Goal: Task Accomplishment & Management: Use online tool/utility

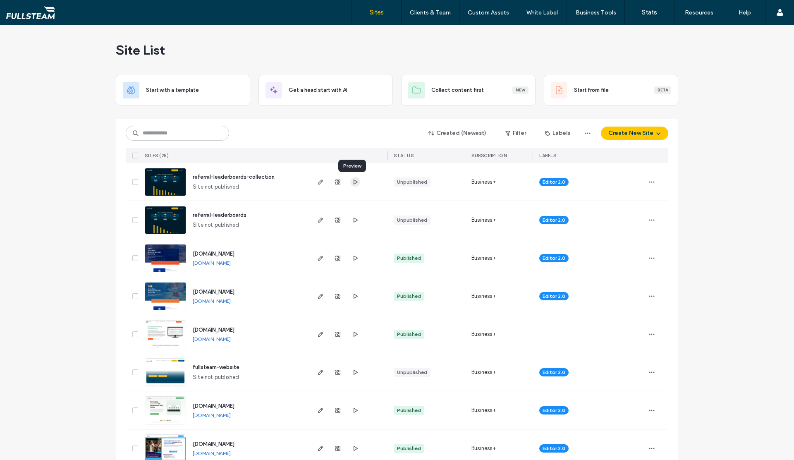
click at [352, 182] on icon "button" at bounding box center [355, 182] width 7 height 7
click at [352, 218] on icon "button" at bounding box center [355, 220] width 7 height 7
click at [318, 182] on icon "button" at bounding box center [320, 182] width 7 height 7
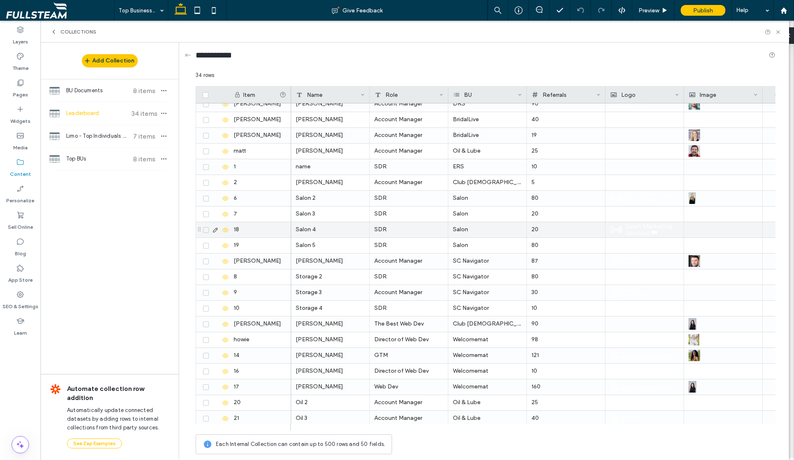
scroll to position [230, 0]
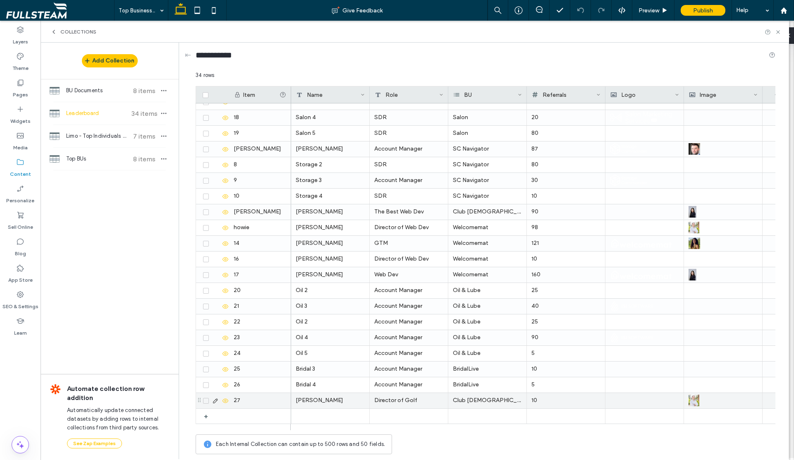
click at [502, 400] on div "Club [DEMOGRAPHIC_DATA]" at bounding box center [487, 400] width 79 height 15
click at [501, 400] on div "Club [DEMOGRAPHIC_DATA]" at bounding box center [487, 400] width 79 height 15
click at [497, 399] on div "Club [DEMOGRAPHIC_DATA]" at bounding box center [487, 400] width 79 height 15
click at [563, 401] on use at bounding box center [564, 401] width 3 height 2
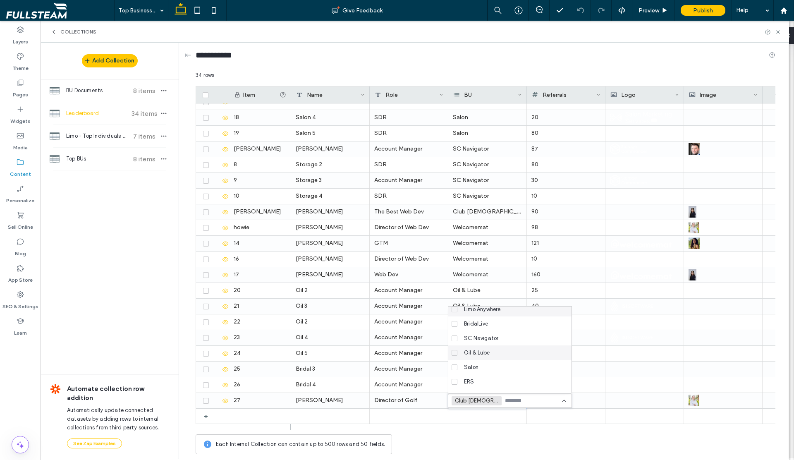
scroll to position [0, 0]
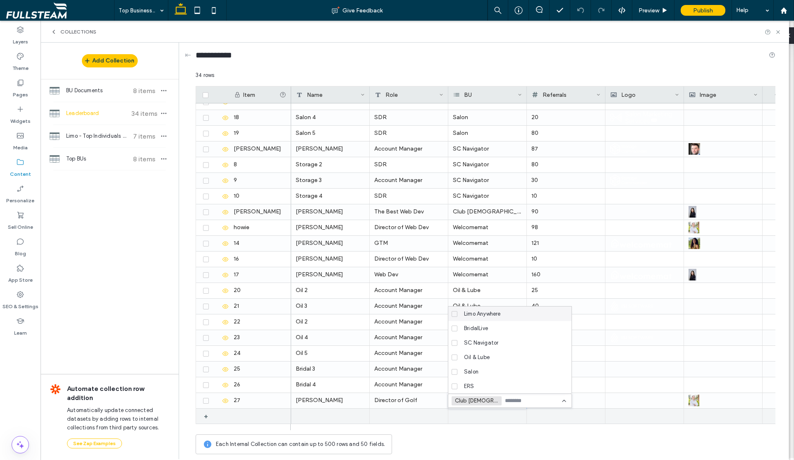
click at [225, 417] on div "+" at bounding box center [215, 416] width 29 height 15
click at [490, 418] on div at bounding box center [487, 416] width 79 height 15
click at [489, 416] on div at bounding box center [487, 416] width 79 height 15
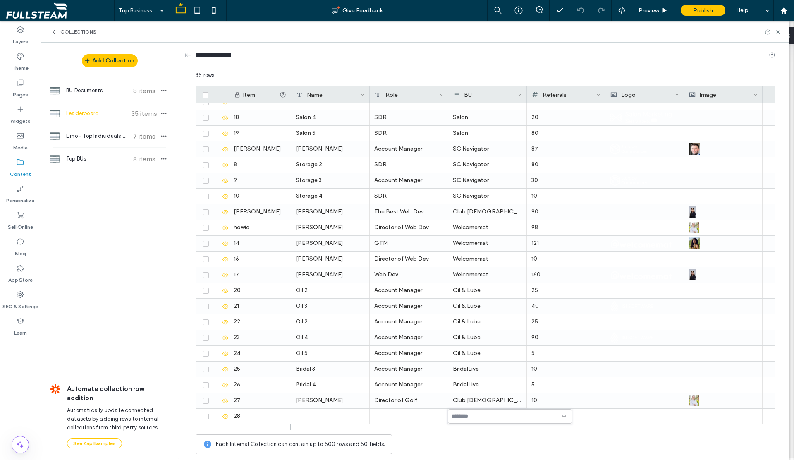
click at [486, 414] on input at bounding box center [480, 416] width 57 height 7
type input "***"
click at [464, 413] on input "***" at bounding box center [480, 416] width 57 height 7
drag, startPoint x: 468, startPoint y: 415, endPoint x: 441, endPoint y: 416, distance: 27.3
click at [441, 416] on div "*** 35 rows Drag here to set row groups Drag here to set column labels Item Nam…" at bounding box center [486, 264] width 580 height 387
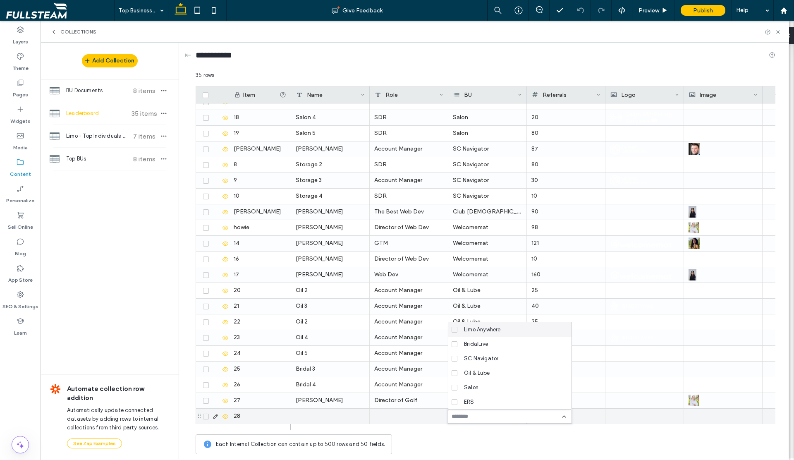
click at [207, 417] on span at bounding box center [206, 417] width 6 height 6
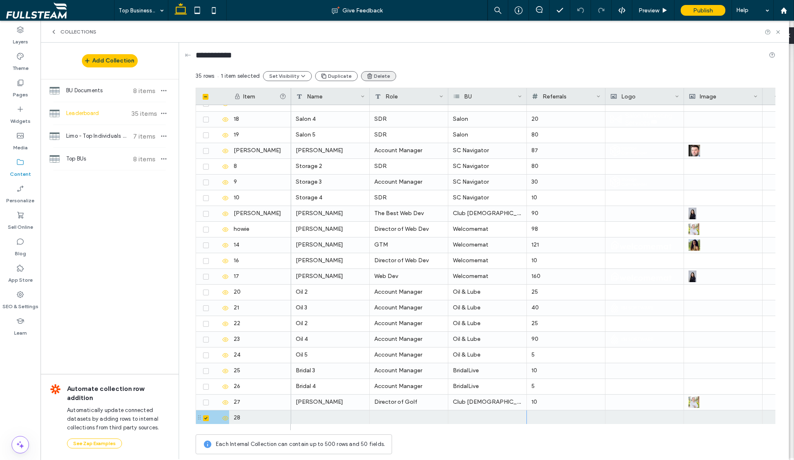
click at [375, 77] on button "Delete" at bounding box center [378, 76] width 35 height 10
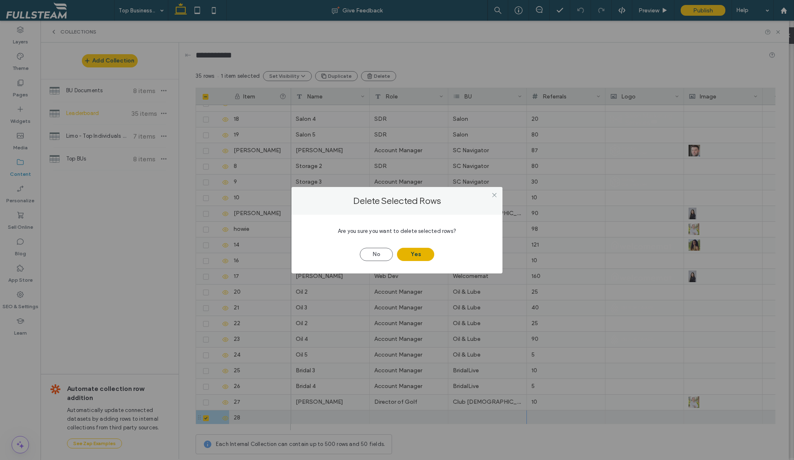
click at [407, 252] on button "Yes" at bounding box center [415, 254] width 37 height 13
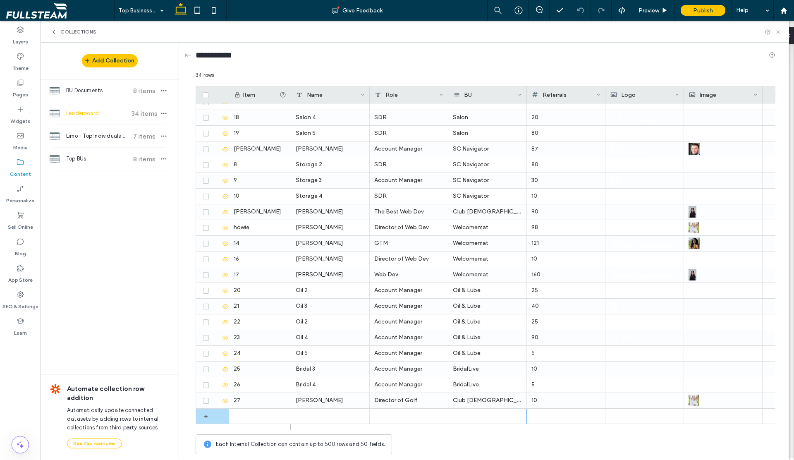
click at [777, 30] on icon at bounding box center [778, 32] width 6 height 6
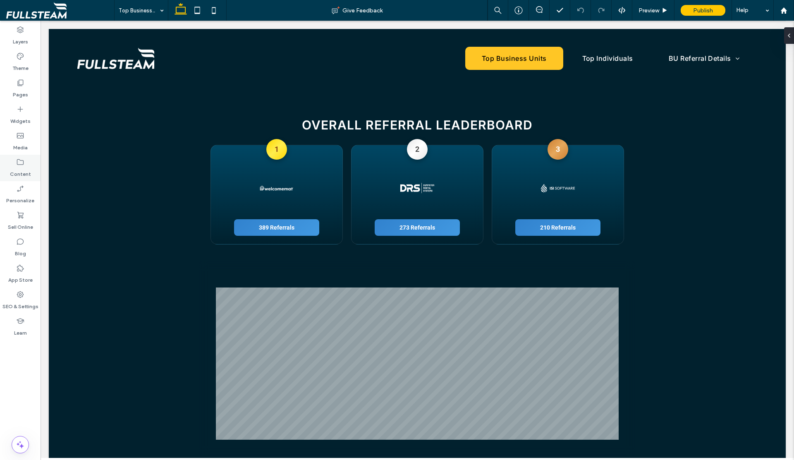
click at [23, 165] on icon at bounding box center [20, 162] width 8 height 8
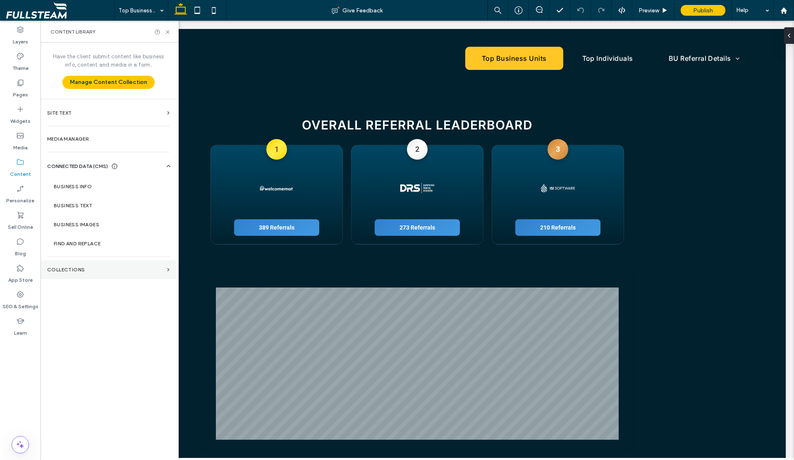
click at [60, 272] on label "Collections" at bounding box center [105, 270] width 117 height 6
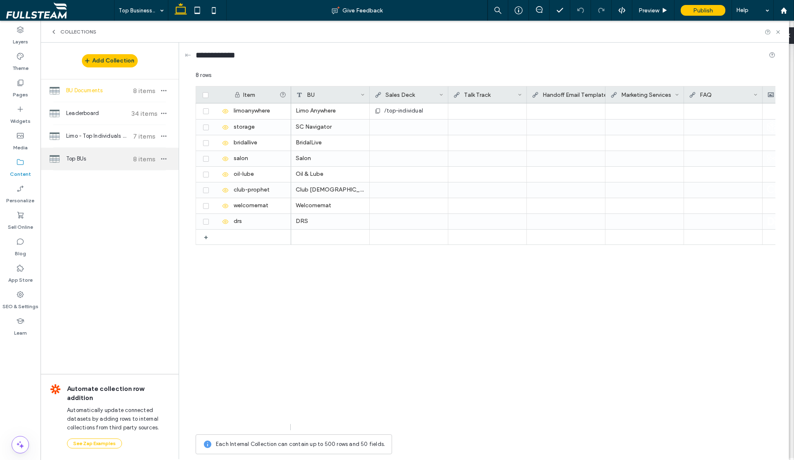
click at [73, 159] on span "Top BUs" at bounding box center [97, 159] width 62 height 8
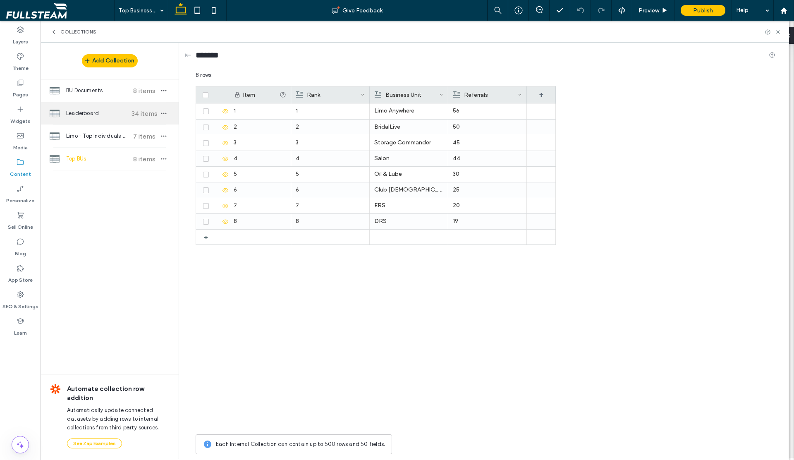
click at [76, 116] on span "Leaderboard" at bounding box center [97, 113] width 62 height 8
